Goal: Task Accomplishment & Management: Manage account settings

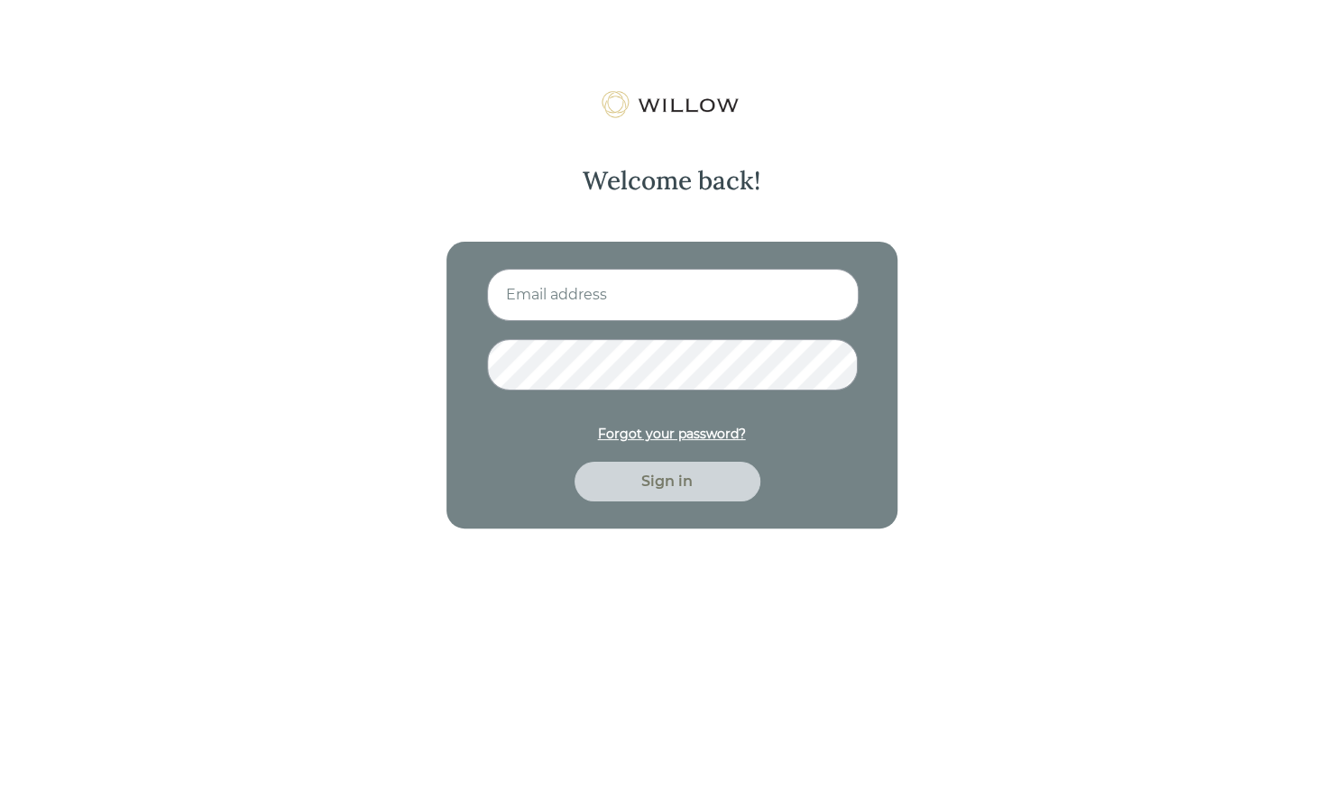
click at [576, 291] on input at bounding box center [673, 295] width 372 height 52
click at [537, 309] on input at bounding box center [673, 295] width 372 height 52
type input "[PERSON_NAME][EMAIL_ADDRESS][DOMAIN_NAME]"
click at [343, 380] on div "Welcome back! [PERSON_NAME][EMAIL_ADDRESS][DOMAIN_NAME] Forgot your password? S…" at bounding box center [671, 485] width 1343 height 790
click at [530, 318] on form "[PERSON_NAME][EMAIL_ADDRESS][DOMAIN_NAME] Forgot your password? Sign in" at bounding box center [672, 385] width 370 height 233
